Goal: Information Seeking & Learning: Learn about a topic

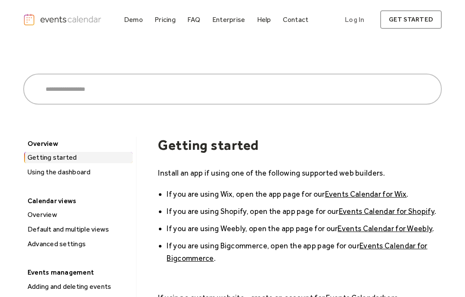
click at [174, 18] on div "Pricing" at bounding box center [164, 19] width 21 height 5
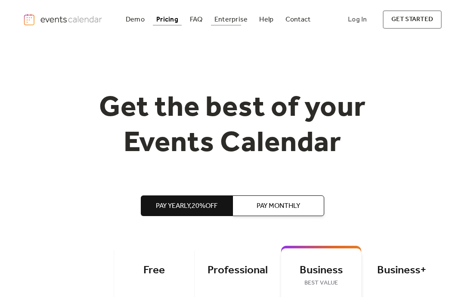
click at [233, 18] on div "Enterprise" at bounding box center [230, 19] width 33 height 5
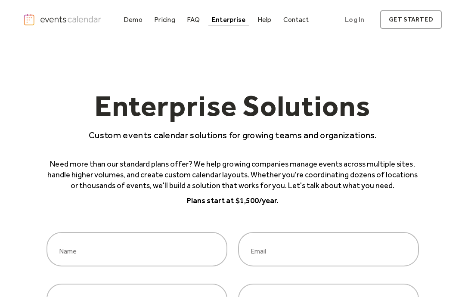
click at [270, 20] on div "Help" at bounding box center [264, 19] width 14 height 5
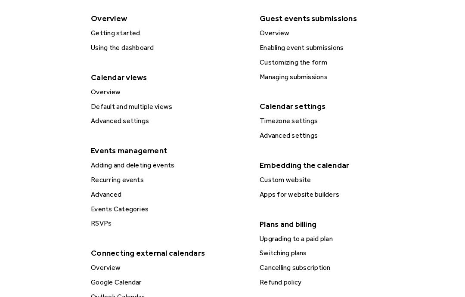
scroll to position [209, 0]
click at [164, 160] on div "Adding and deleting events" at bounding box center [168, 165] width 161 height 11
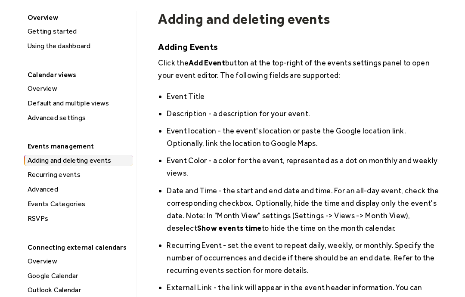
scroll to position [127, 0]
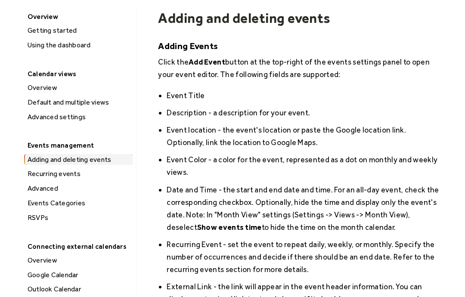
click at [33, 218] on div "RSVPs" at bounding box center [79, 217] width 108 height 11
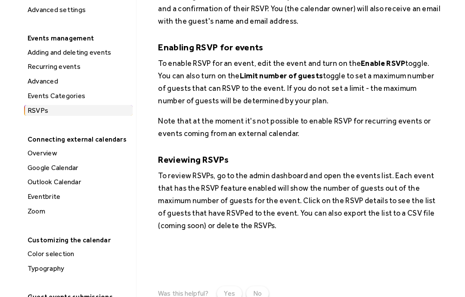
scroll to position [234, 0]
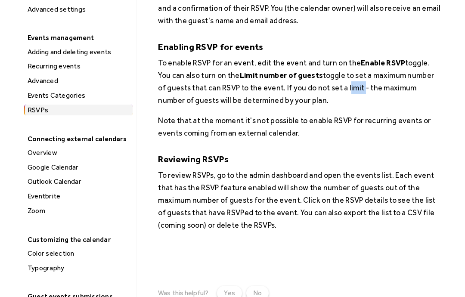
click at [65, 90] on div "Events Categories" at bounding box center [79, 95] width 108 height 11
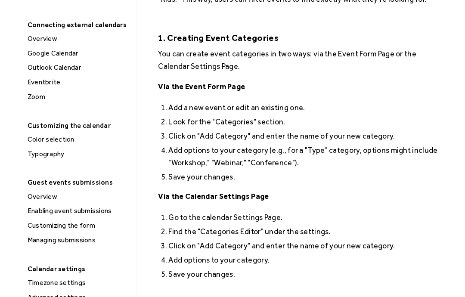
scroll to position [349, 0]
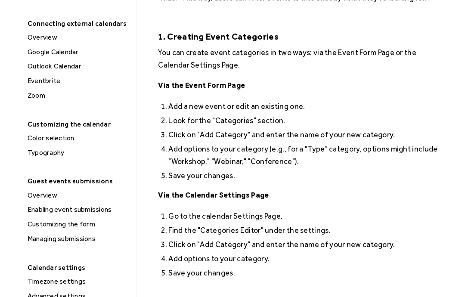
click at [40, 136] on div "Color selection" at bounding box center [79, 138] width 108 height 11
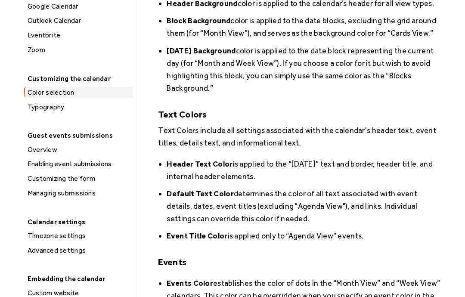
scroll to position [381, 0]
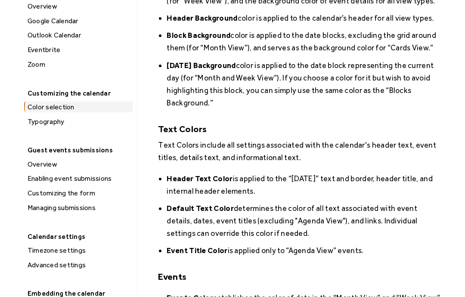
click at [37, 160] on div "Overview" at bounding box center [79, 164] width 108 height 11
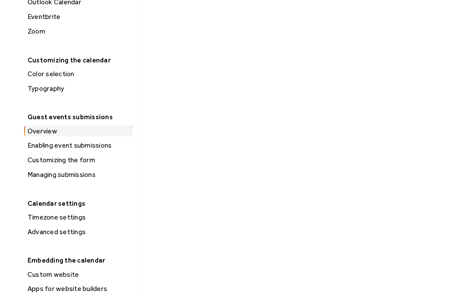
scroll to position [414, 0]
click at [98, 141] on div "Enabling event submissions" at bounding box center [79, 145] width 108 height 11
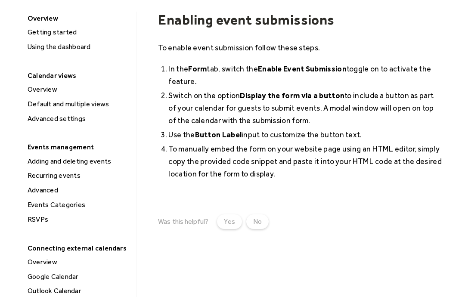
scroll to position [137, 0]
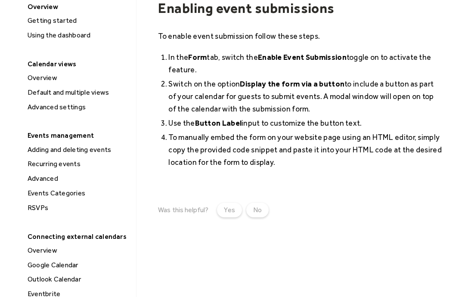
click at [33, 206] on div "RSVPs" at bounding box center [79, 207] width 108 height 11
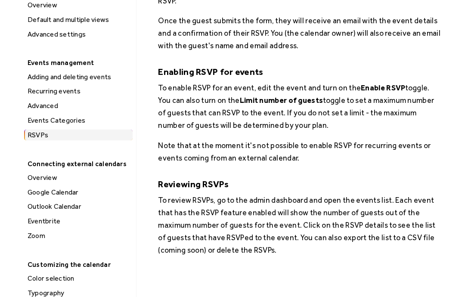
scroll to position [210, 0]
click at [36, 218] on div "Eventbrite" at bounding box center [79, 221] width 108 height 11
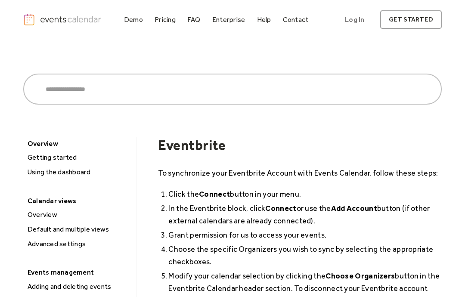
scroll to position [9, 0]
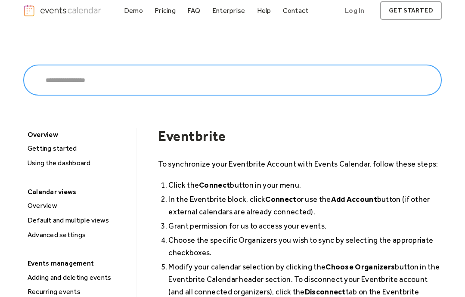
click at [273, 81] on input "search" at bounding box center [232, 80] width 418 height 31
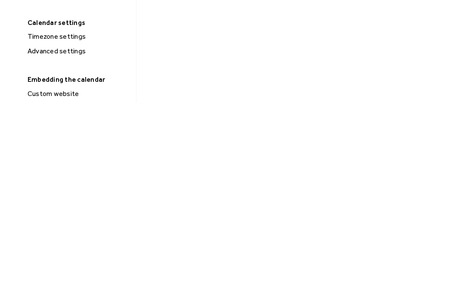
scroll to position [401, 0]
